Goal: Use online tool/utility: Utilize a website feature to perform a specific function

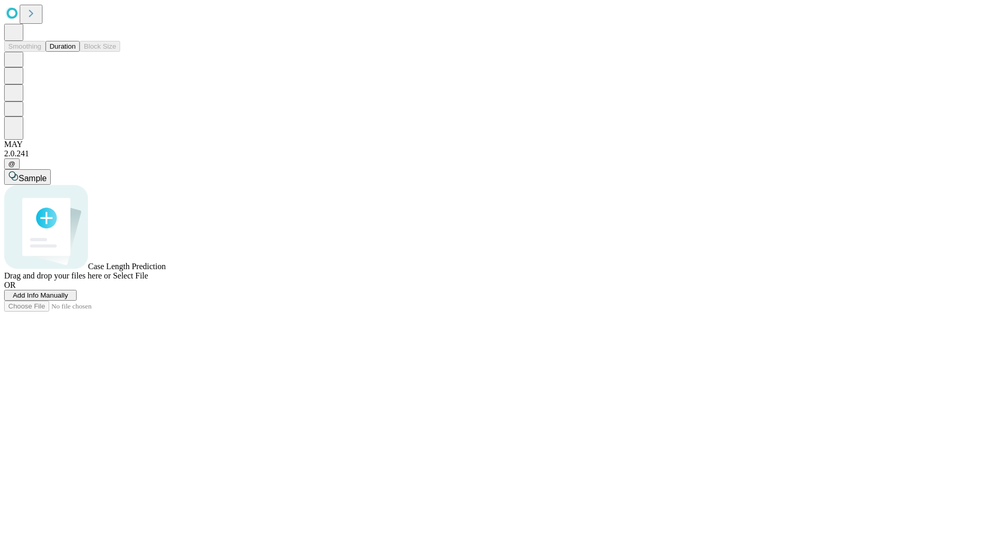
click at [76, 52] on button "Duration" at bounding box center [63, 46] width 34 height 11
click at [148, 280] on span "Select File" at bounding box center [130, 275] width 35 height 9
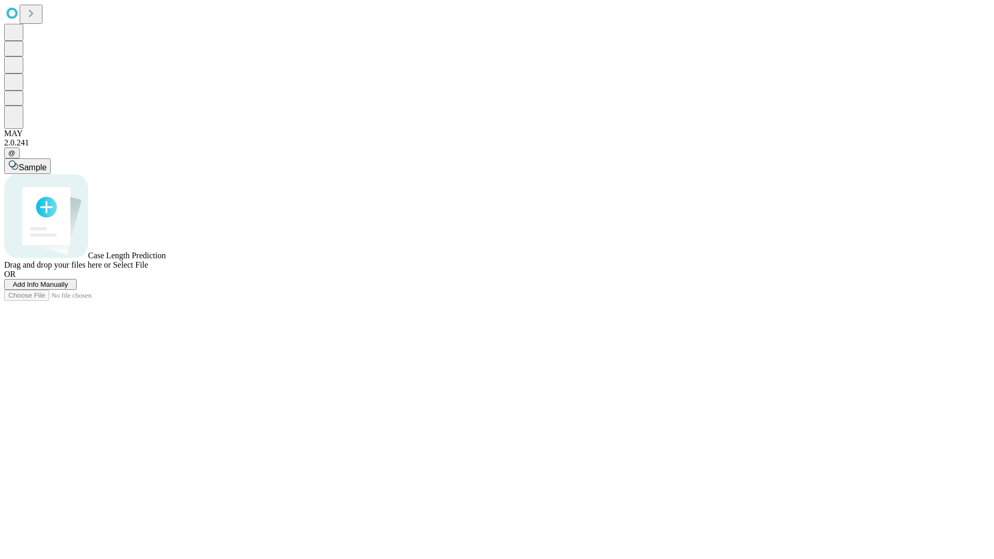
click at [148, 269] on span "Select File" at bounding box center [130, 264] width 35 height 9
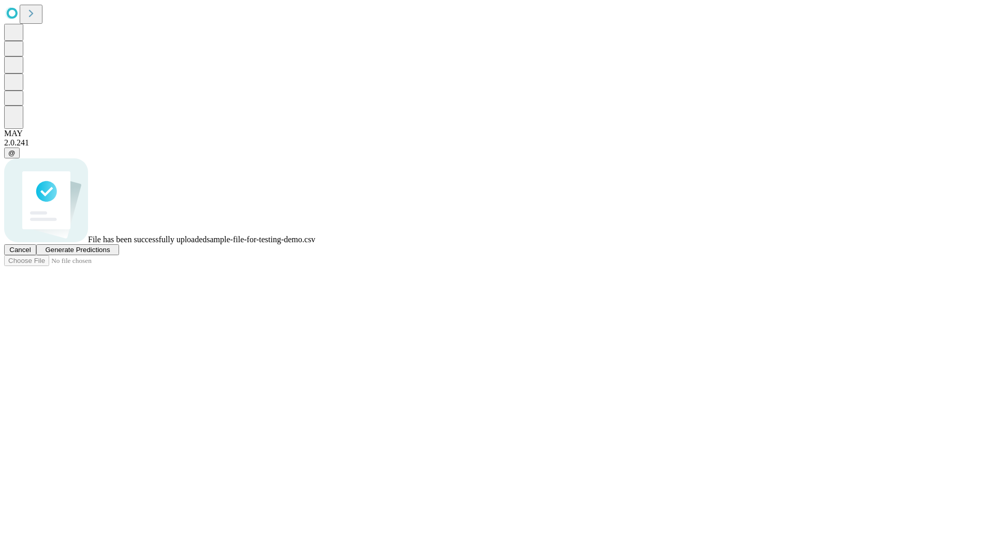
click at [110, 254] on span "Generate Predictions" at bounding box center [77, 250] width 65 height 8
